Goal: Task Accomplishment & Management: Use online tool/utility

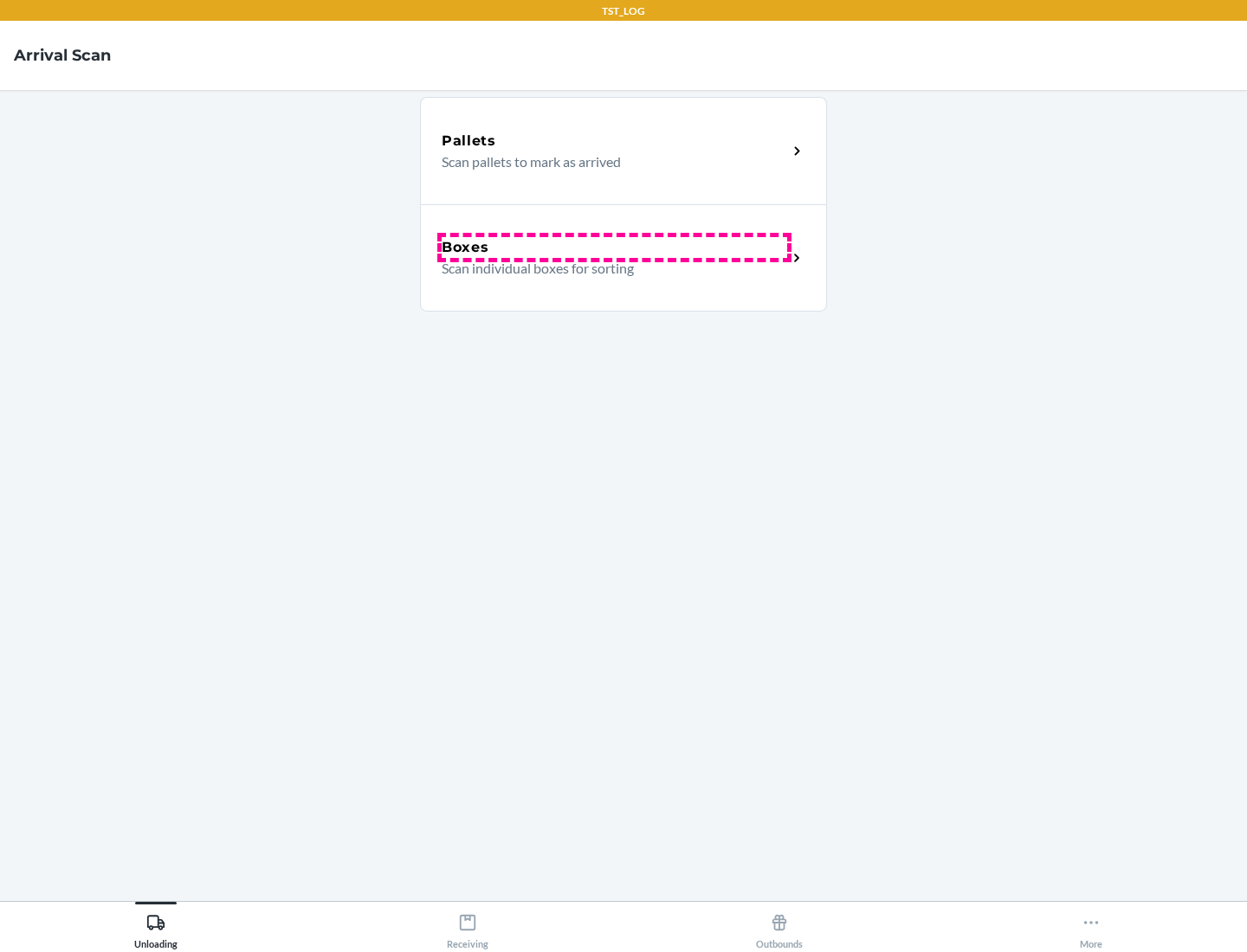
click at [614, 247] on div "Boxes" at bounding box center [614, 247] width 346 height 21
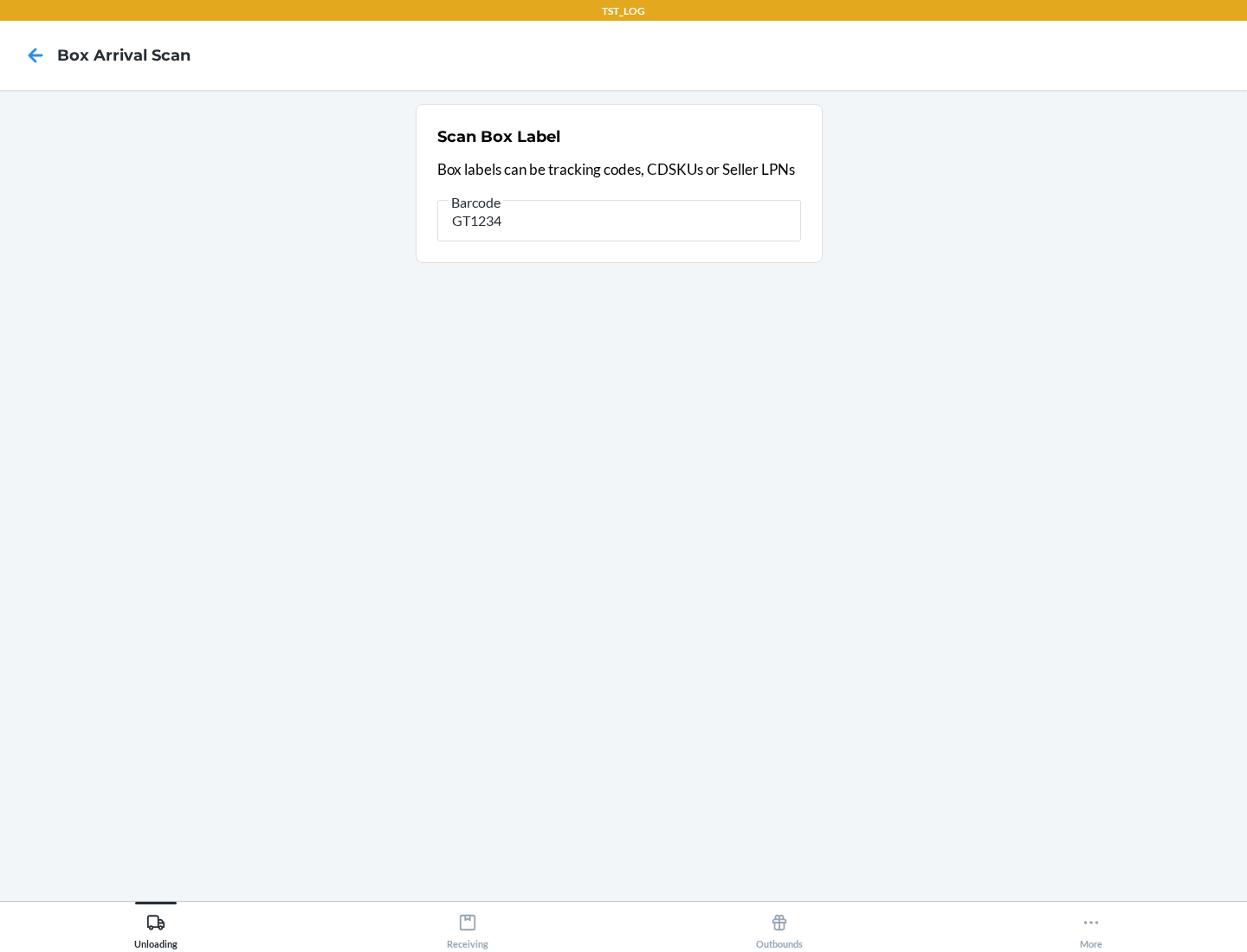
type input "GT1234"
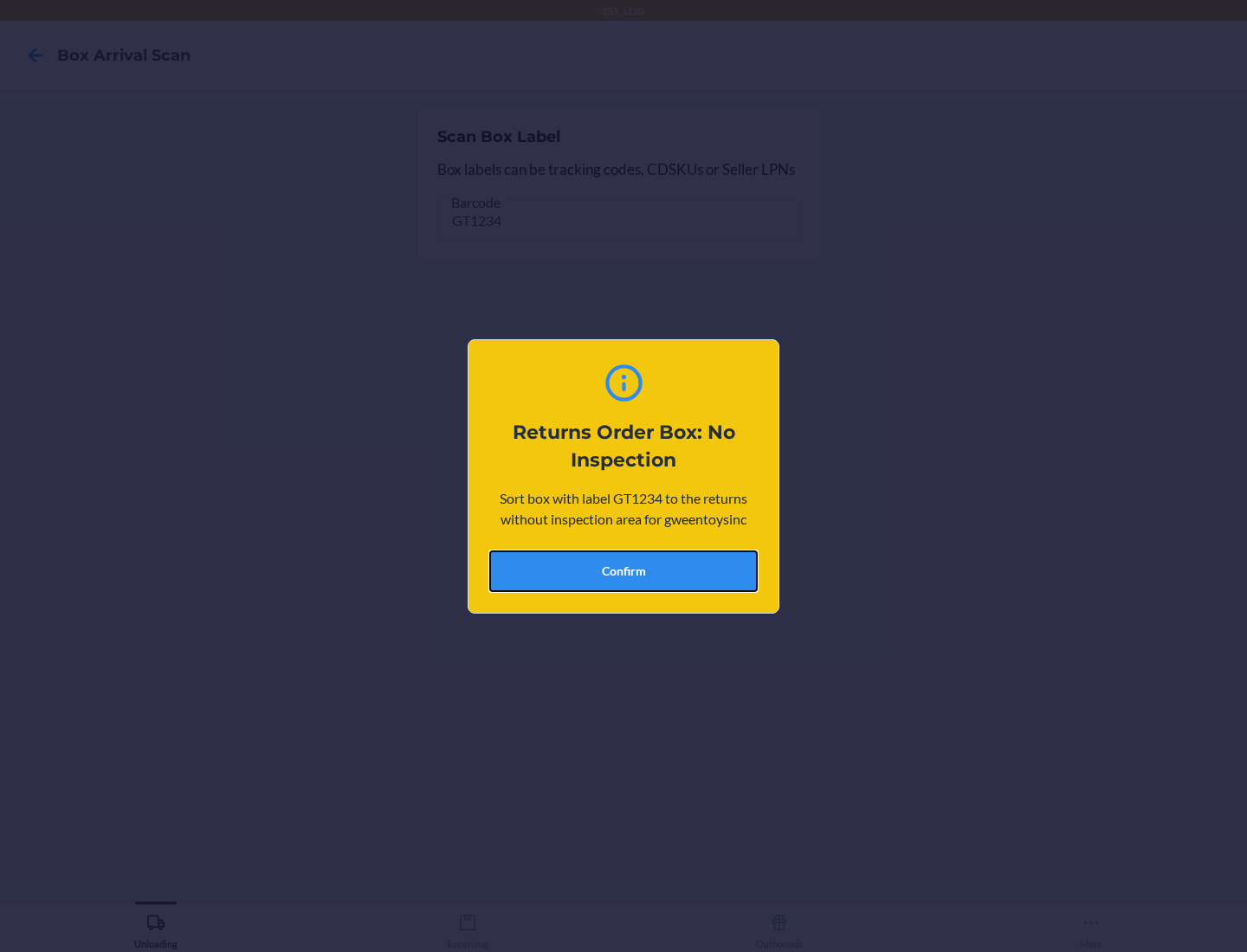
click at [624, 570] on button "Confirm" at bounding box center [623, 571] width 268 height 42
